Goal: Transaction & Acquisition: Book appointment/travel/reservation

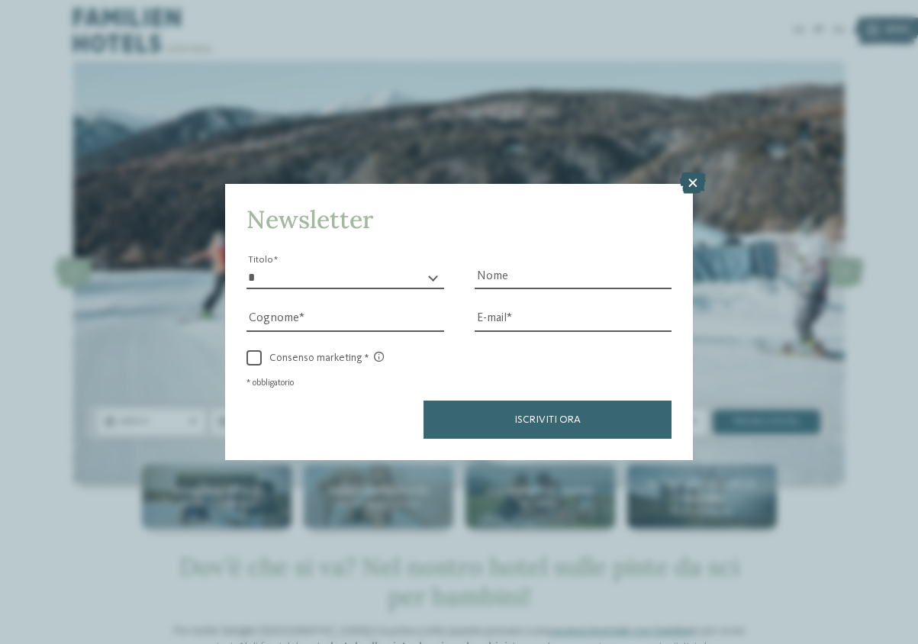
click at [688, 182] on icon at bounding box center [693, 182] width 26 height 21
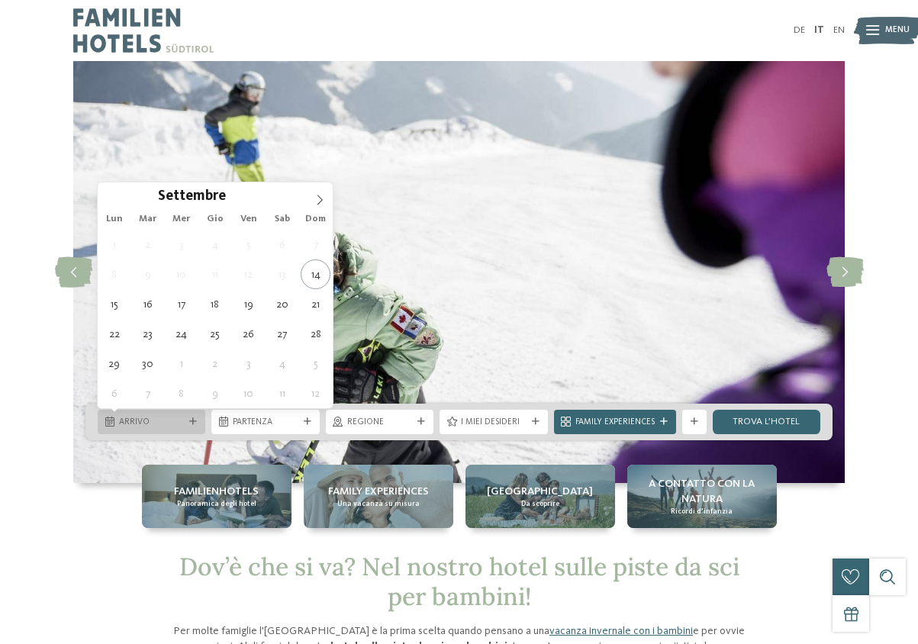
click at [189, 421] on div at bounding box center [193, 422] width 12 height 8
click at [319, 202] on icon at bounding box center [320, 200] width 5 height 10
type div "[DATE]"
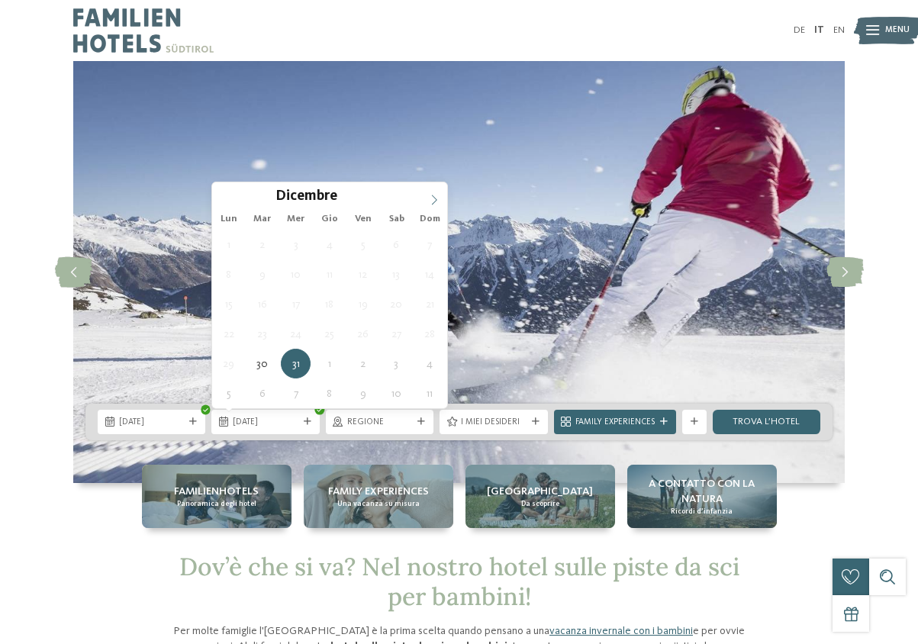
type input "****"
click at [431, 200] on icon at bounding box center [434, 200] width 11 height 11
type div "[DATE]"
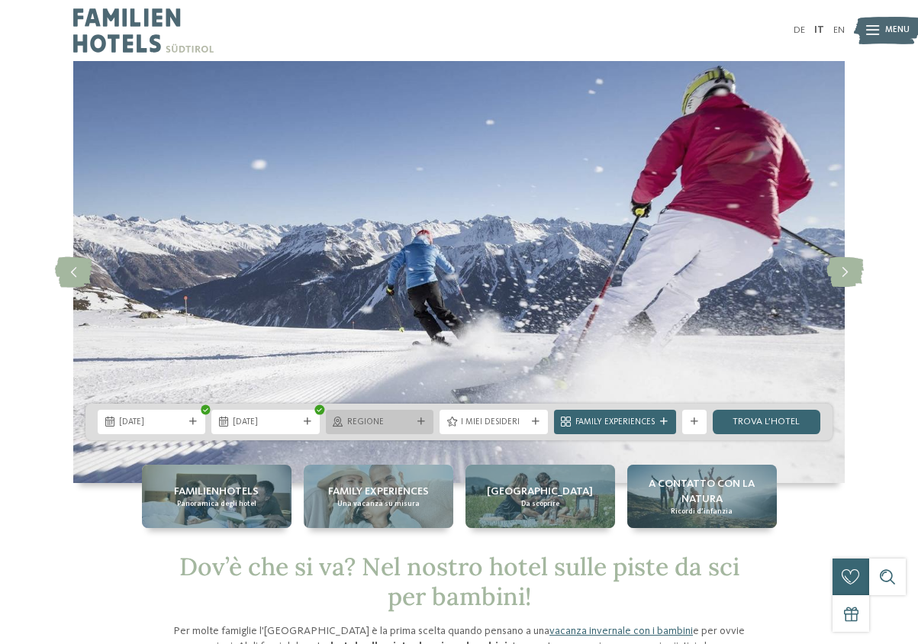
click at [421, 421] on icon at bounding box center [422, 422] width 8 height 8
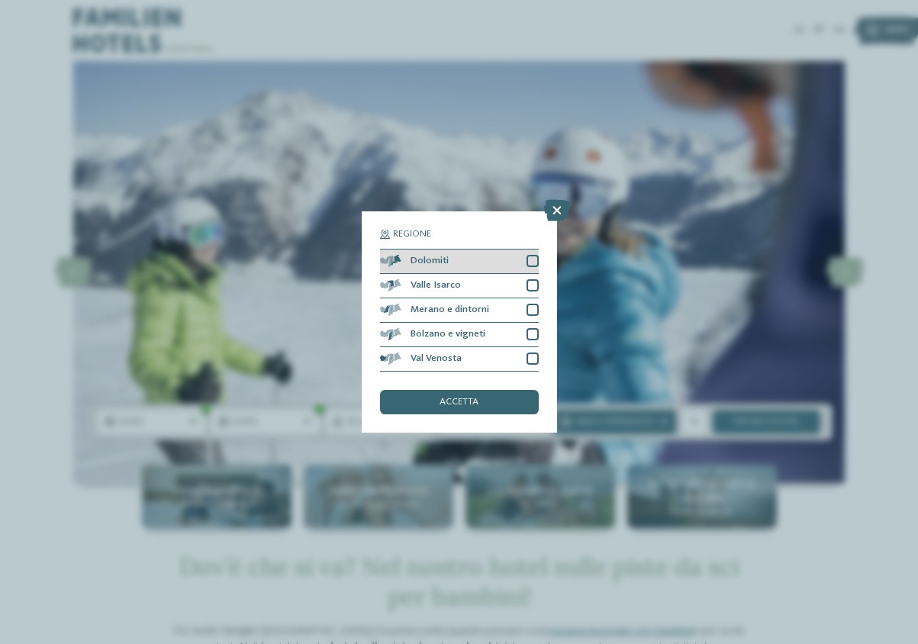
click at [530, 261] on div at bounding box center [533, 261] width 12 height 12
click at [463, 408] on span "accetta" at bounding box center [459, 403] width 39 height 10
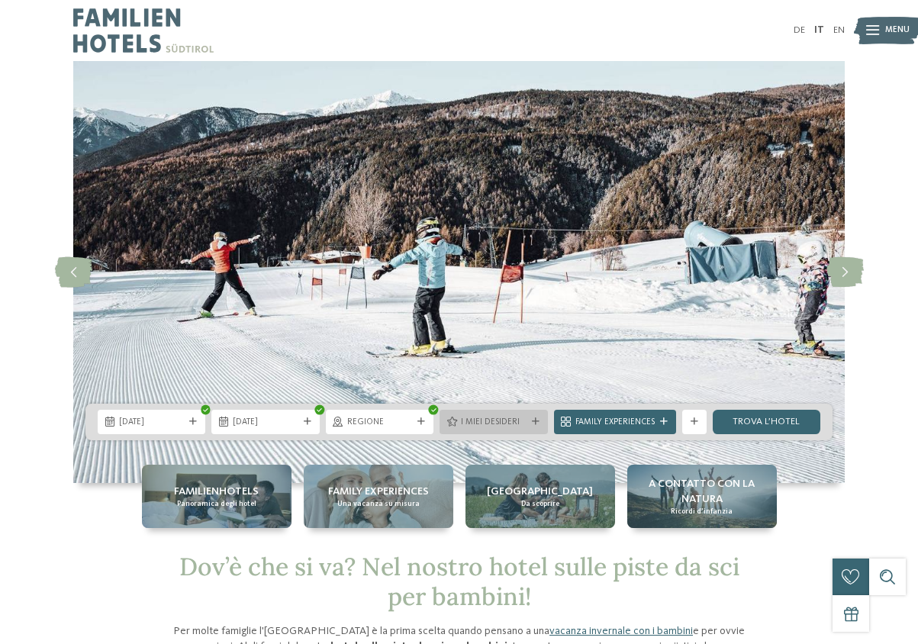
click at [516, 425] on span "I miei desideri" at bounding box center [493, 423] width 65 height 12
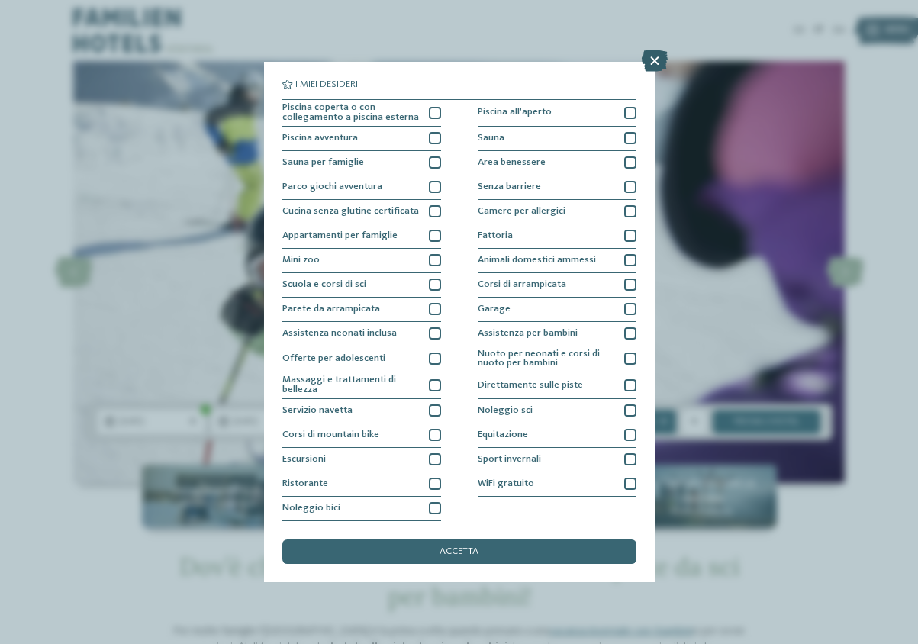
click at [653, 64] on icon at bounding box center [655, 60] width 26 height 21
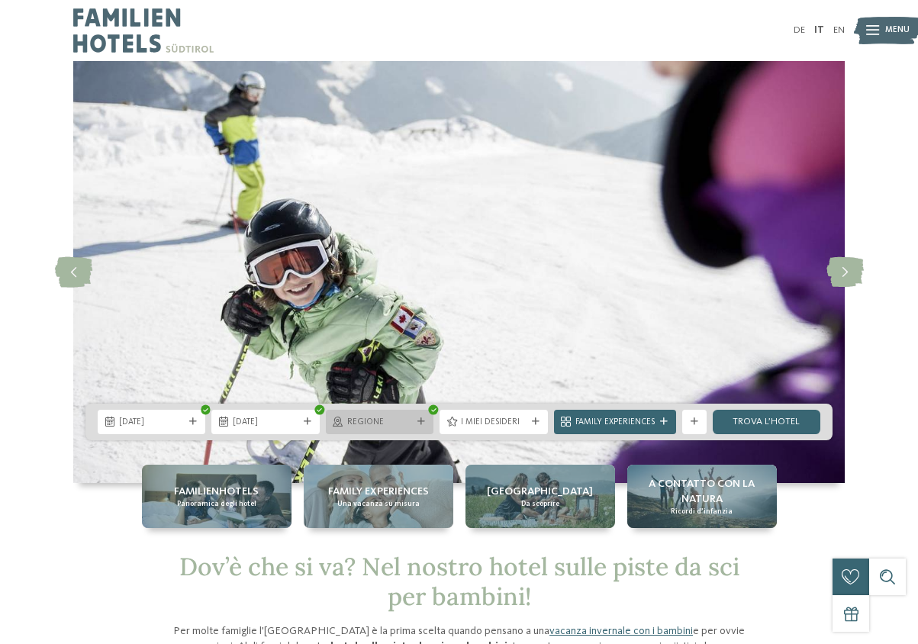
click at [414, 418] on div "Regione" at bounding box center [379, 421] width 71 height 13
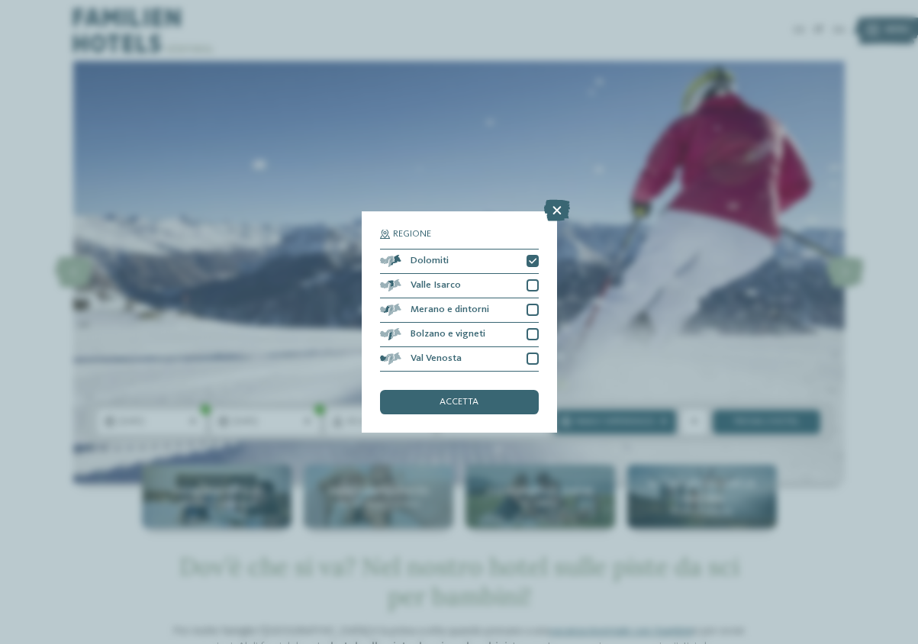
click at [583, 283] on div "Regione Dolomiti" at bounding box center [459, 322] width 918 height 644
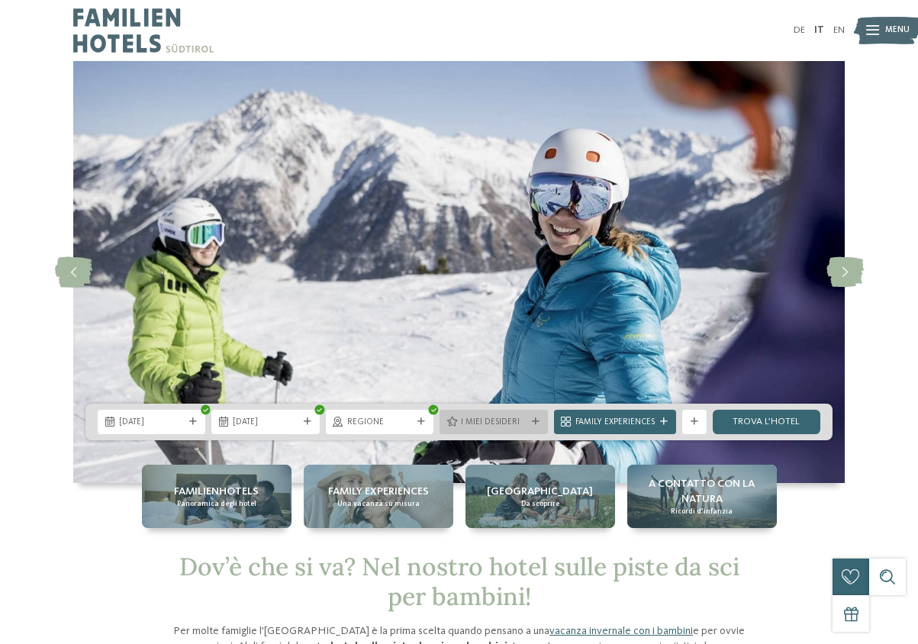
click at [488, 419] on span "I miei desideri" at bounding box center [493, 423] width 65 height 12
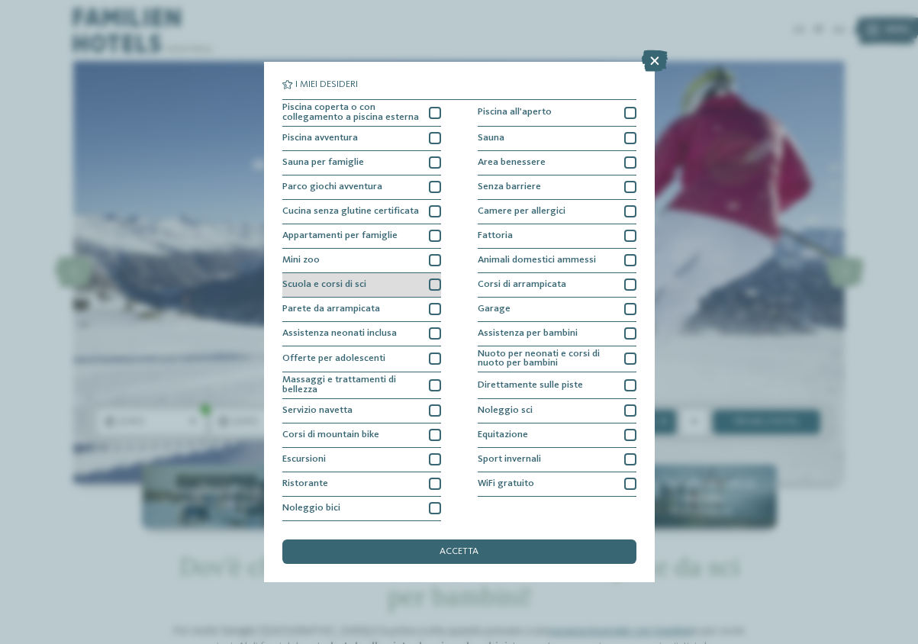
click at [437, 282] on div at bounding box center [435, 285] width 12 height 12
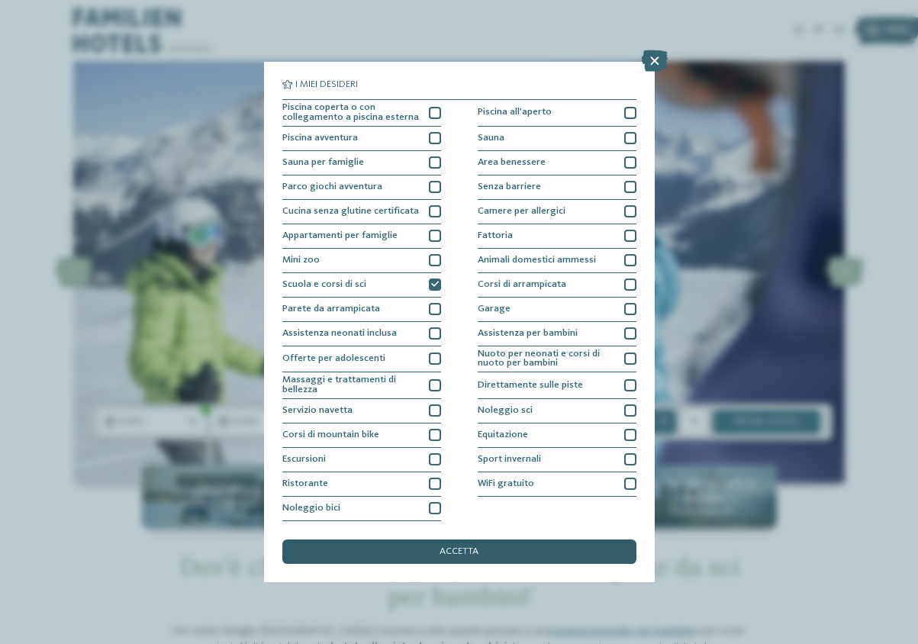
click at [446, 551] on span "accetta" at bounding box center [459, 552] width 39 height 10
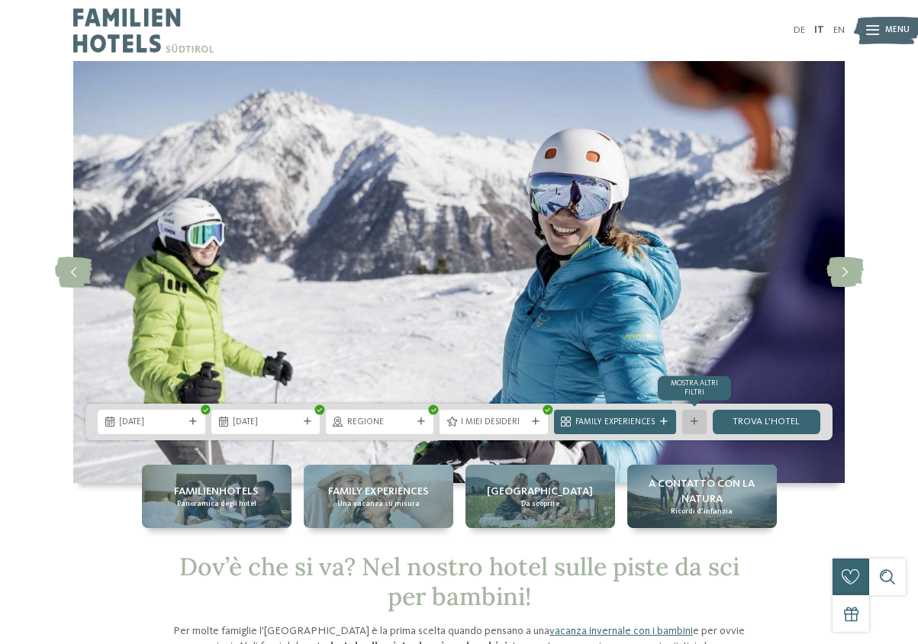
click at [700, 419] on div "mostra altri filtri" at bounding box center [694, 422] width 24 height 24
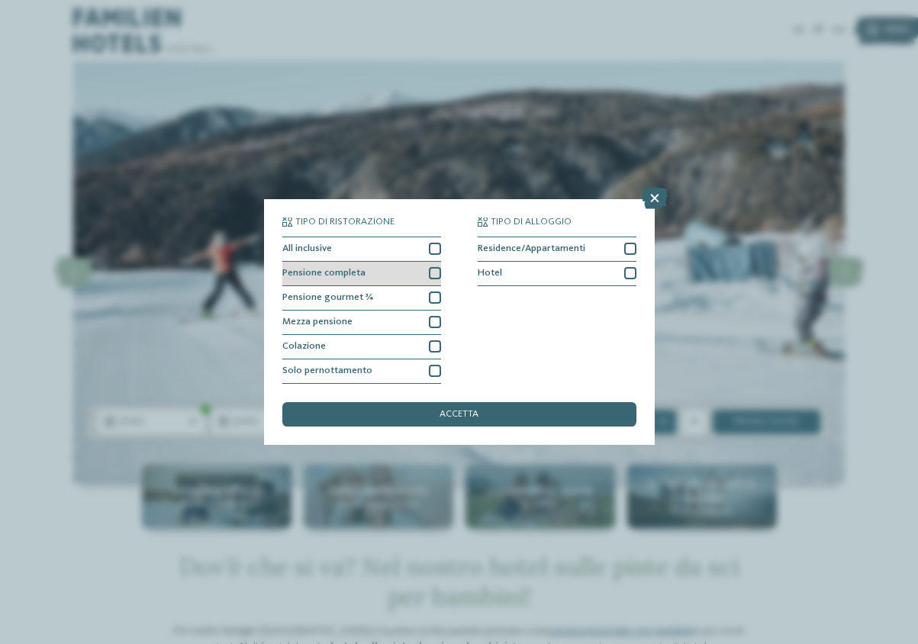
click at [433, 274] on div at bounding box center [435, 273] width 12 height 12
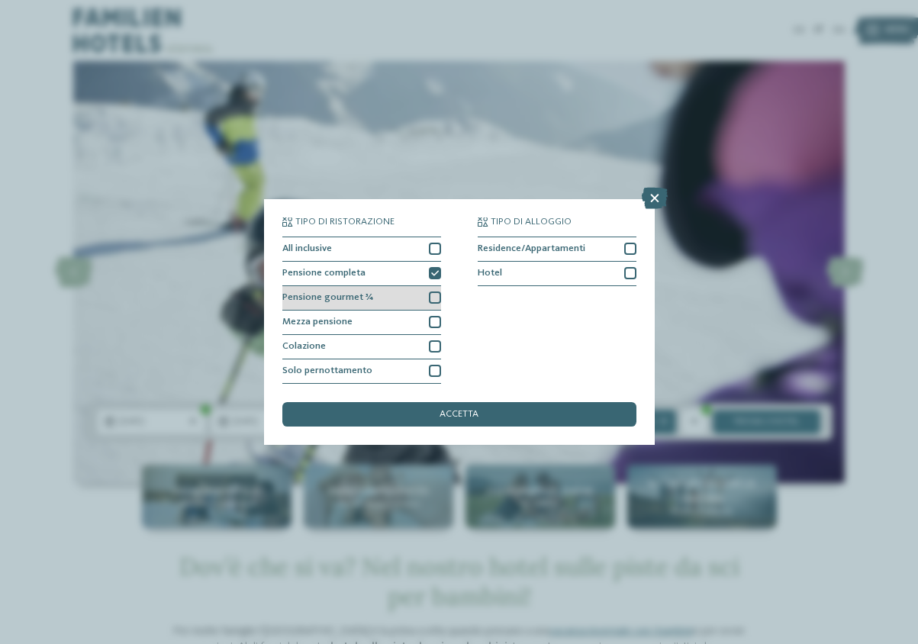
click at [434, 299] on div at bounding box center [435, 298] width 12 height 12
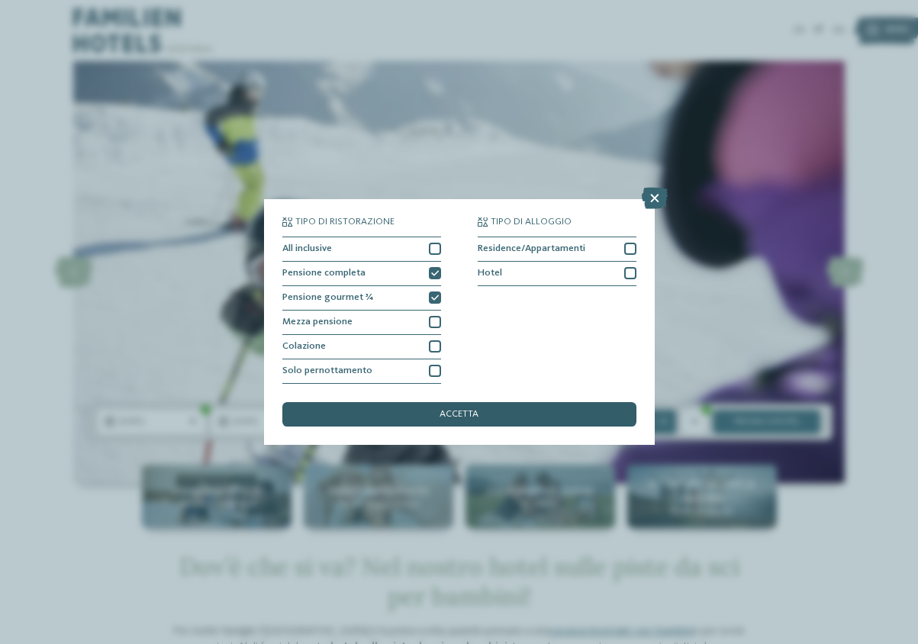
click at [459, 416] on span "accetta" at bounding box center [459, 415] width 39 height 10
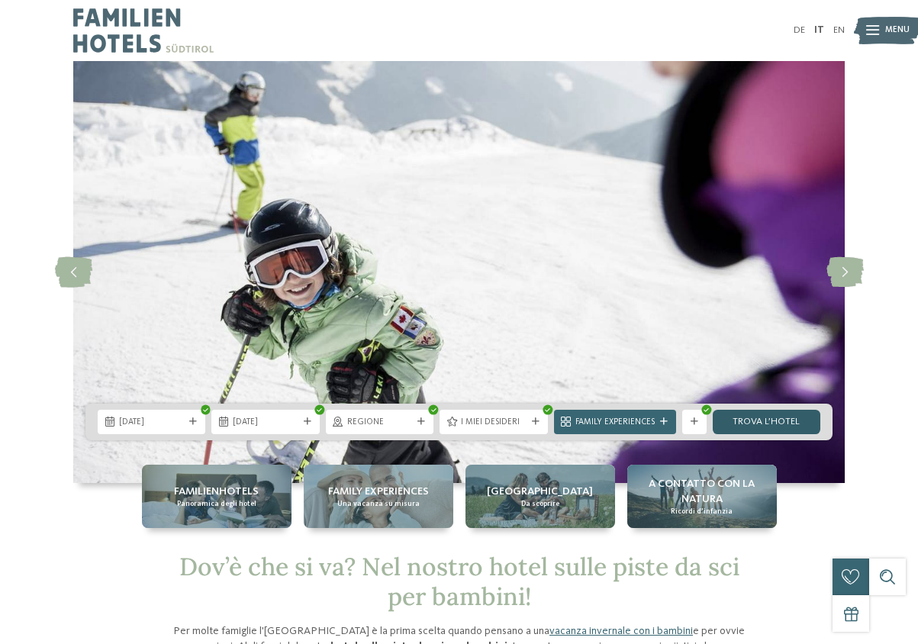
click at [757, 426] on link "trova l’hotel" at bounding box center [767, 422] width 108 height 24
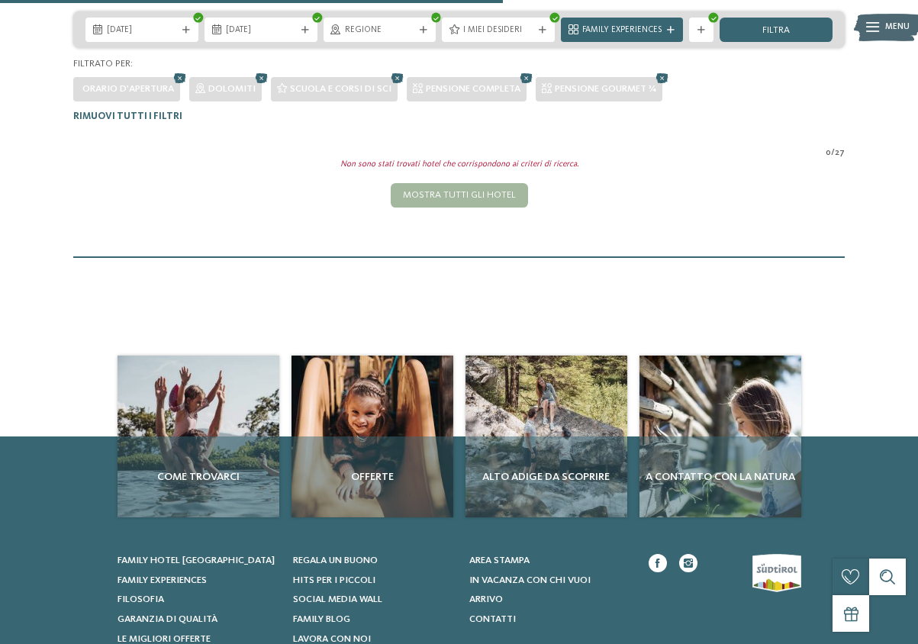
scroll to position [273, 0]
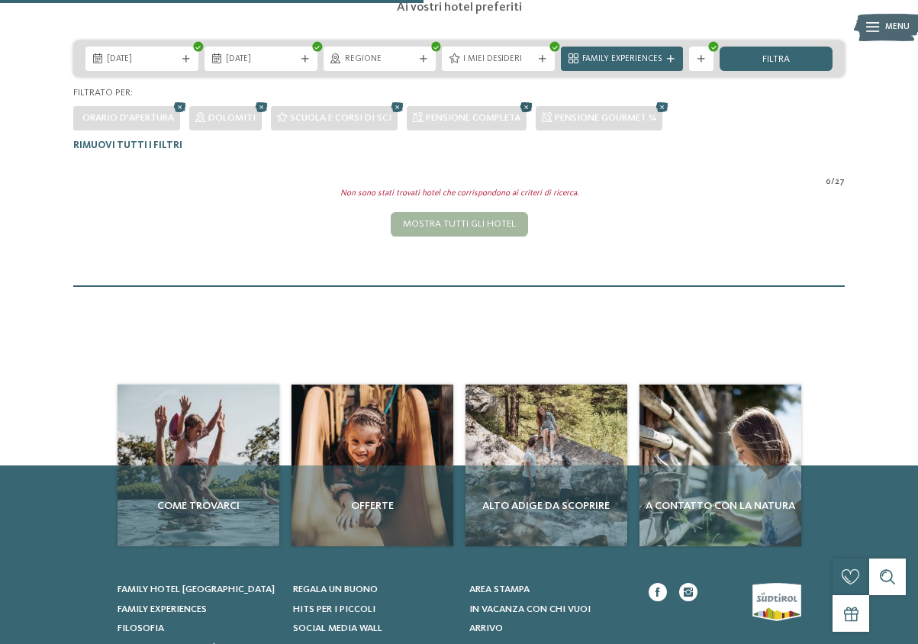
click at [531, 109] on icon at bounding box center [526, 108] width 18 height 16
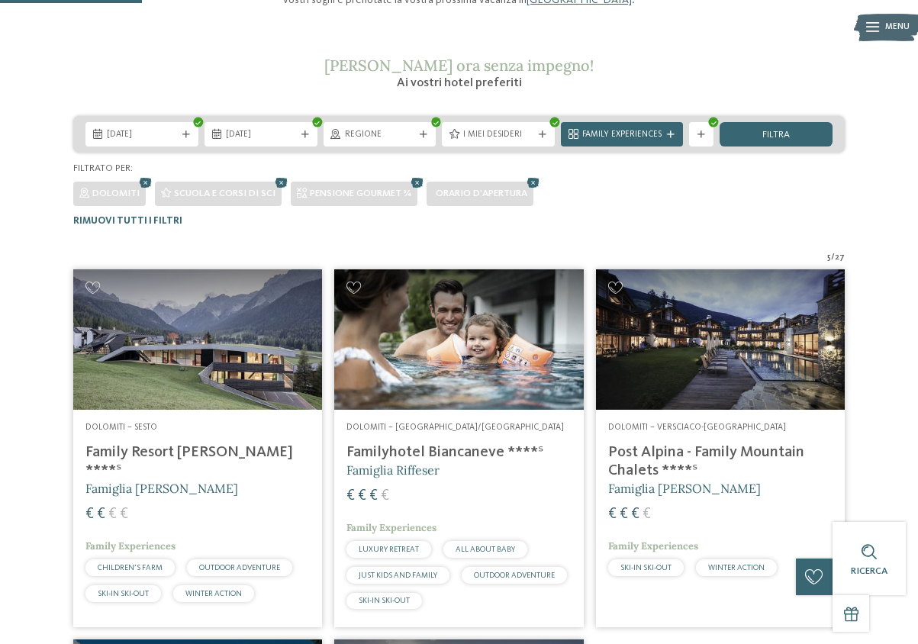
scroll to position [194, 0]
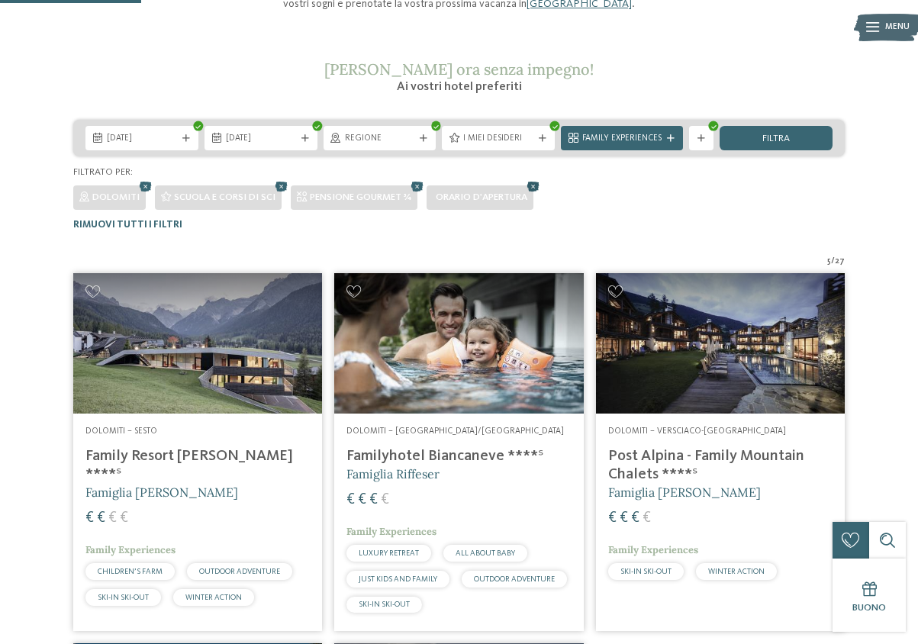
click at [534, 185] on icon at bounding box center [533, 187] width 18 height 16
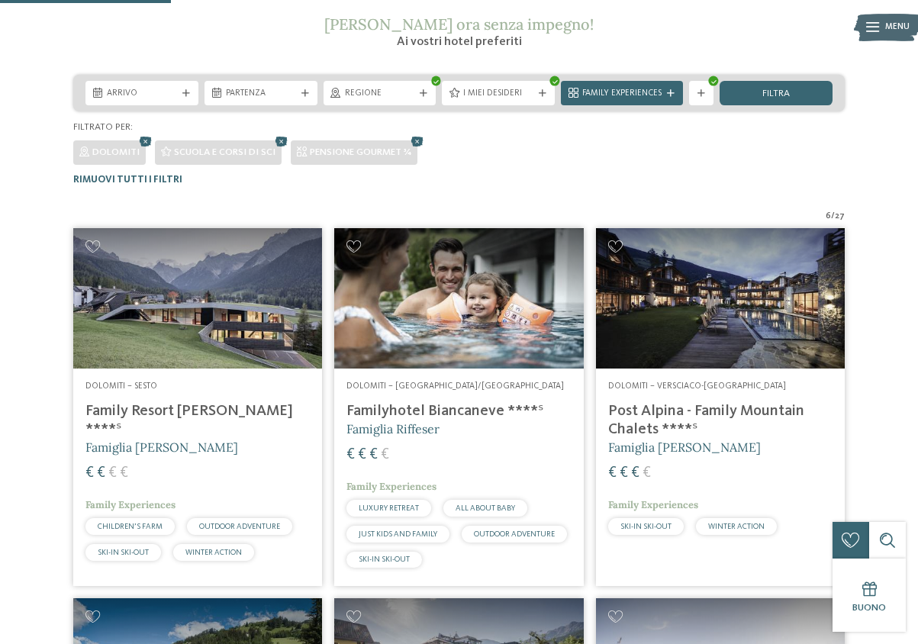
scroll to position [236, 0]
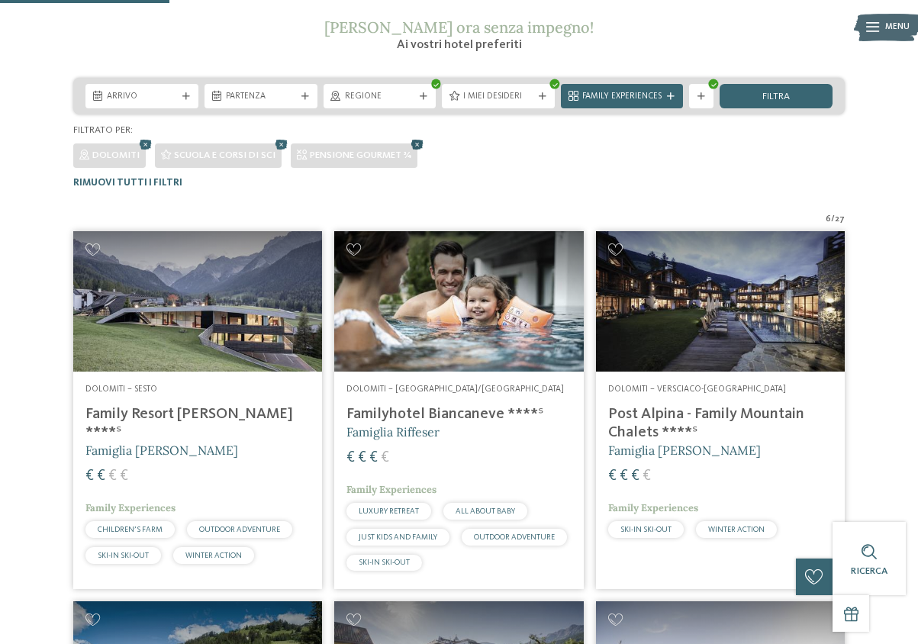
click at [416, 147] on icon at bounding box center [417, 145] width 18 height 16
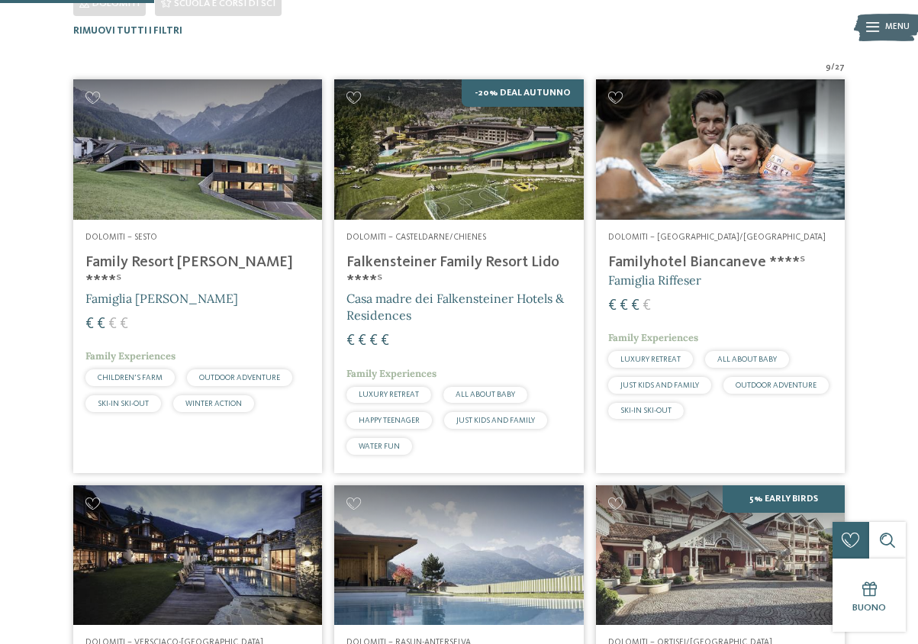
scroll to position [0, 0]
